Goal: Task Accomplishment & Management: Manage account settings

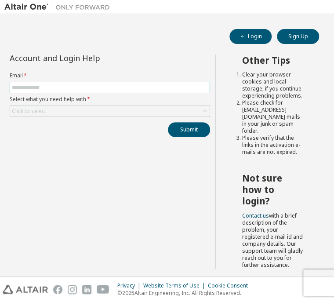
click at [68, 90] on input "text" at bounding box center [110, 87] width 196 height 7
type input "**********"
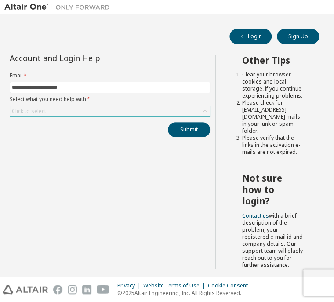
click at [72, 111] on div "Click to select" at bounding box center [109, 111] width 199 height 11
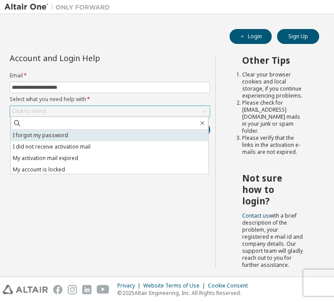
click at [65, 137] on li "I forgot my password" at bounding box center [110, 135] width 198 height 11
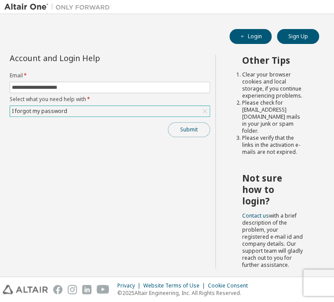
click at [178, 125] on button "Submit" at bounding box center [189, 129] width 42 height 15
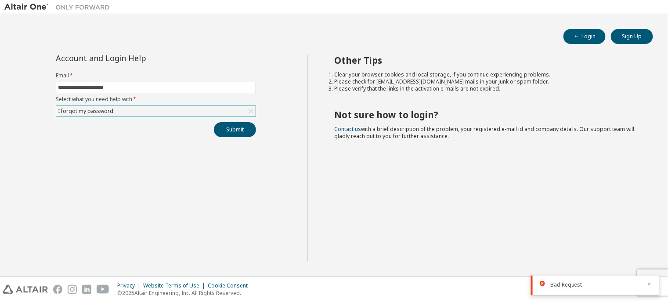
click at [333, 283] on icon "button" at bounding box center [649, 283] width 5 height 5
click at [333, 284] on div "Privacy Website Terms of Use Cookie Consent © 2025 Altair Engineering, Inc. All…" at bounding box center [334, 289] width 668 height 25
drag, startPoint x: 654, startPoint y: 284, endPoint x: 567, endPoint y: 276, distance: 87.8
click at [333, 276] on footer "Privacy Website Terms of Use Cookie Consent © 2025 Altair Engineering, Inc. All…" at bounding box center [334, 288] width 668 height 25
click at [242, 110] on div "I forgot my password" at bounding box center [155, 111] width 199 height 11
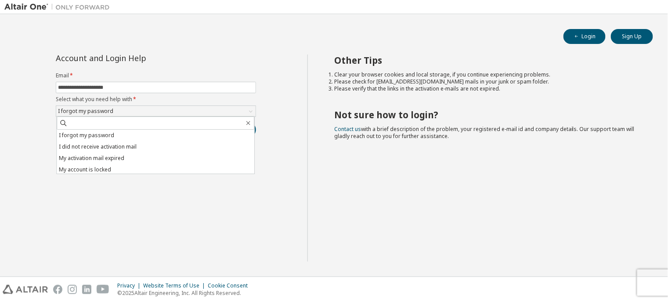
click at [283, 134] on div "**********" at bounding box center [155, 157] width 303 height 207
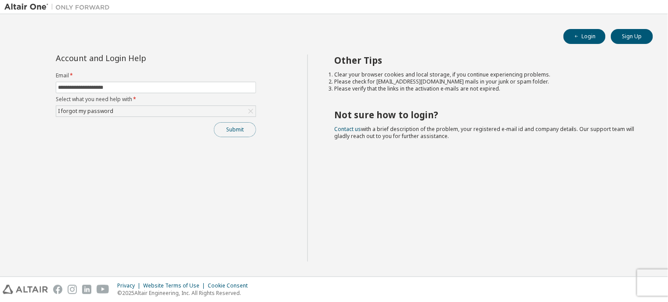
click at [240, 130] on button "Submit" at bounding box center [235, 129] width 42 height 15
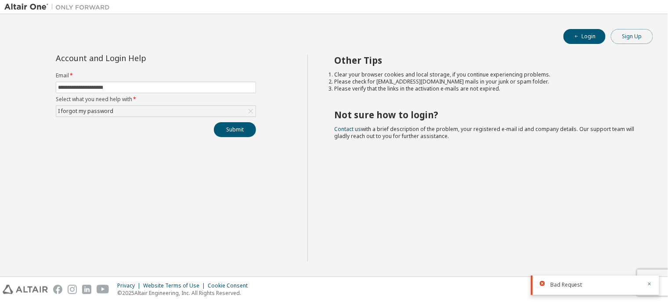
click at [333, 32] on button "Sign Up" at bounding box center [632, 36] width 42 height 15
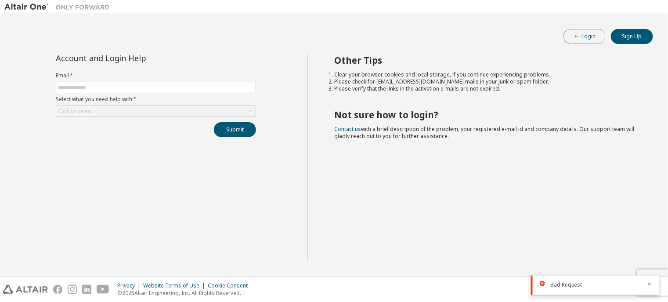
click at [333, 40] on button "Login" at bounding box center [585, 36] width 42 height 15
